Goal: Information Seeking & Learning: Learn about a topic

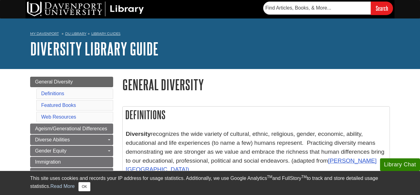
click at [0, 33] on div "My [PERSON_NAME] DU Library Library Guides Diversity Library Guide General Dive…" at bounding box center [210, 43] width 420 height 50
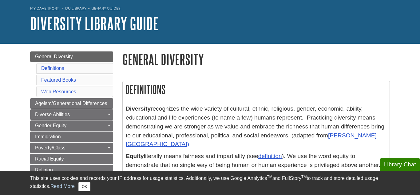
scroll to position [26, 0]
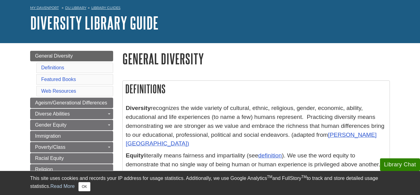
click at [157, 110] on p "Diversity recognizes the wide variety of cultural, ethnic, religious, gender, e…" at bounding box center [256, 126] width 261 height 44
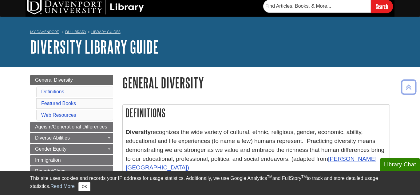
scroll to position [3, 0]
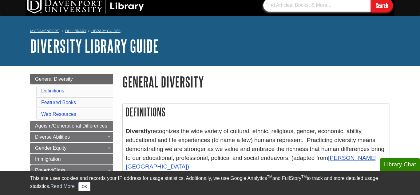
click at [344, 7] on input "text" at bounding box center [317, 5] width 108 height 13
type input "daily"
click at [371, 0] on input "Search" at bounding box center [382, 5] width 22 height 13
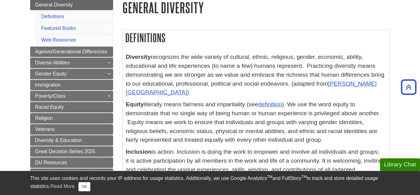
scroll to position [75, 0]
